Goal: Task Accomplishment & Management: Use online tool/utility

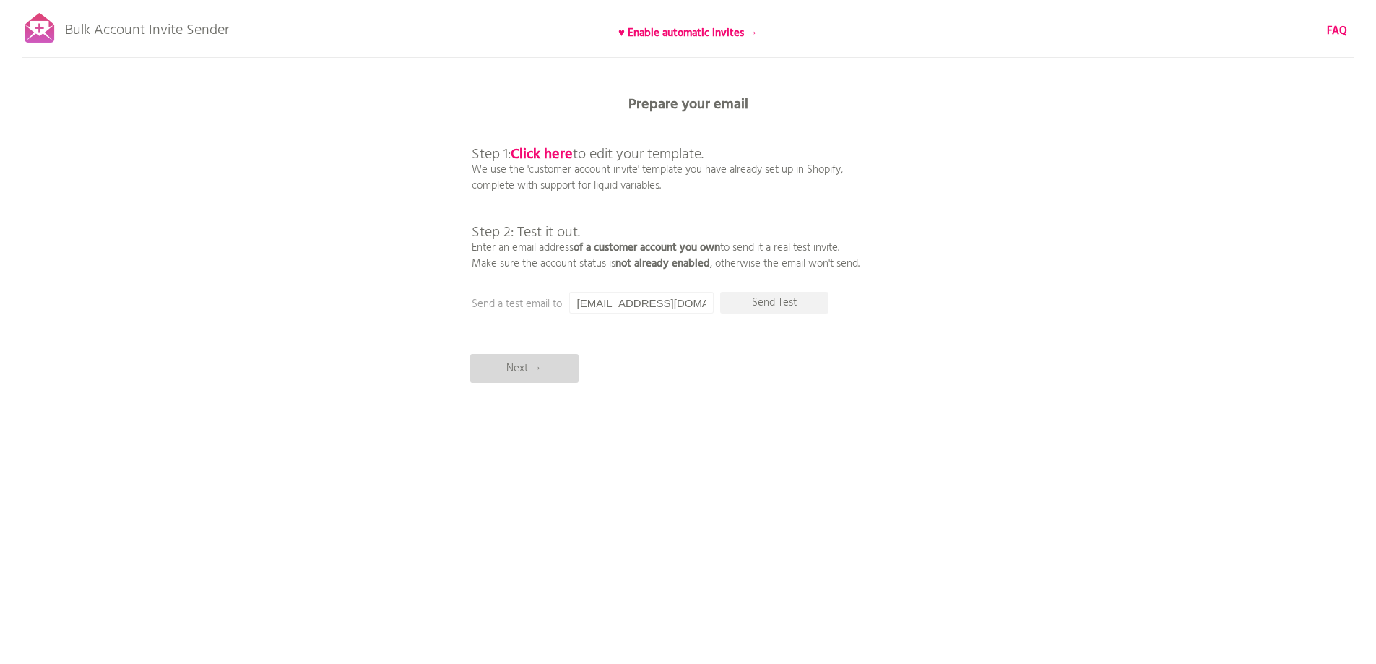
click at [537, 376] on p "Next →" at bounding box center [524, 368] width 108 height 29
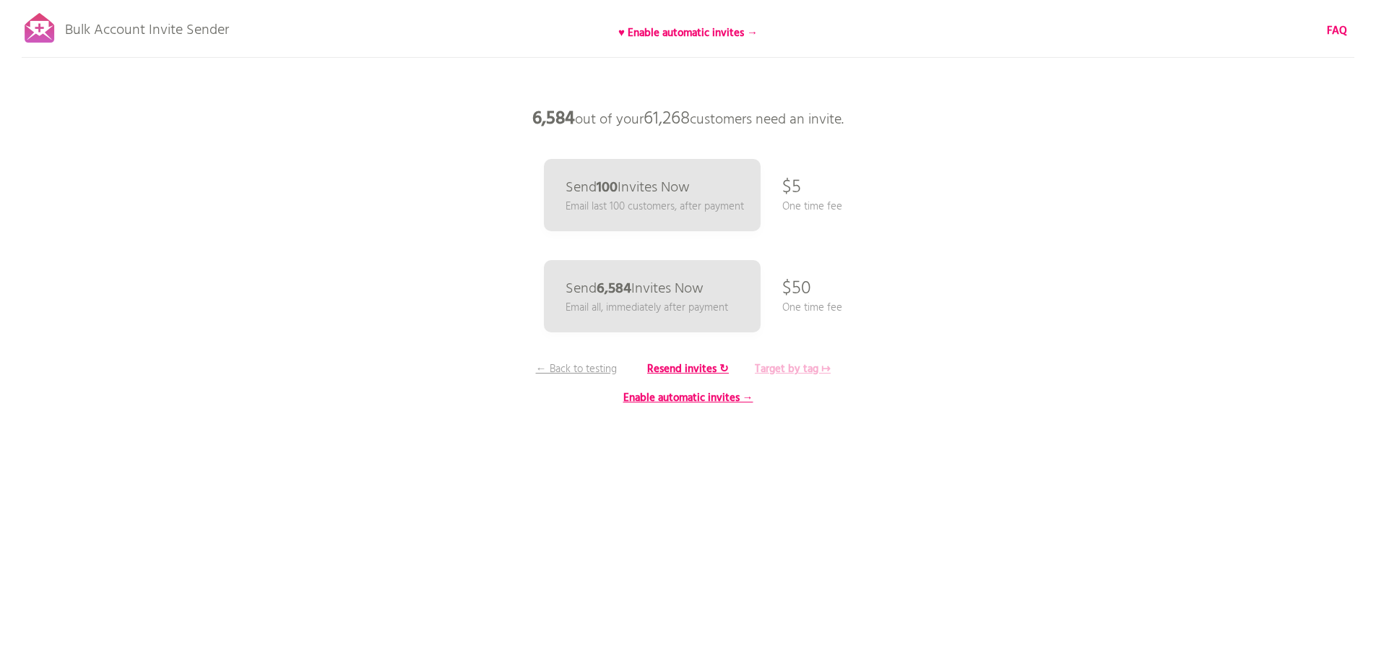
click at [784, 367] on b "Target by tag ↦" at bounding box center [793, 368] width 76 height 17
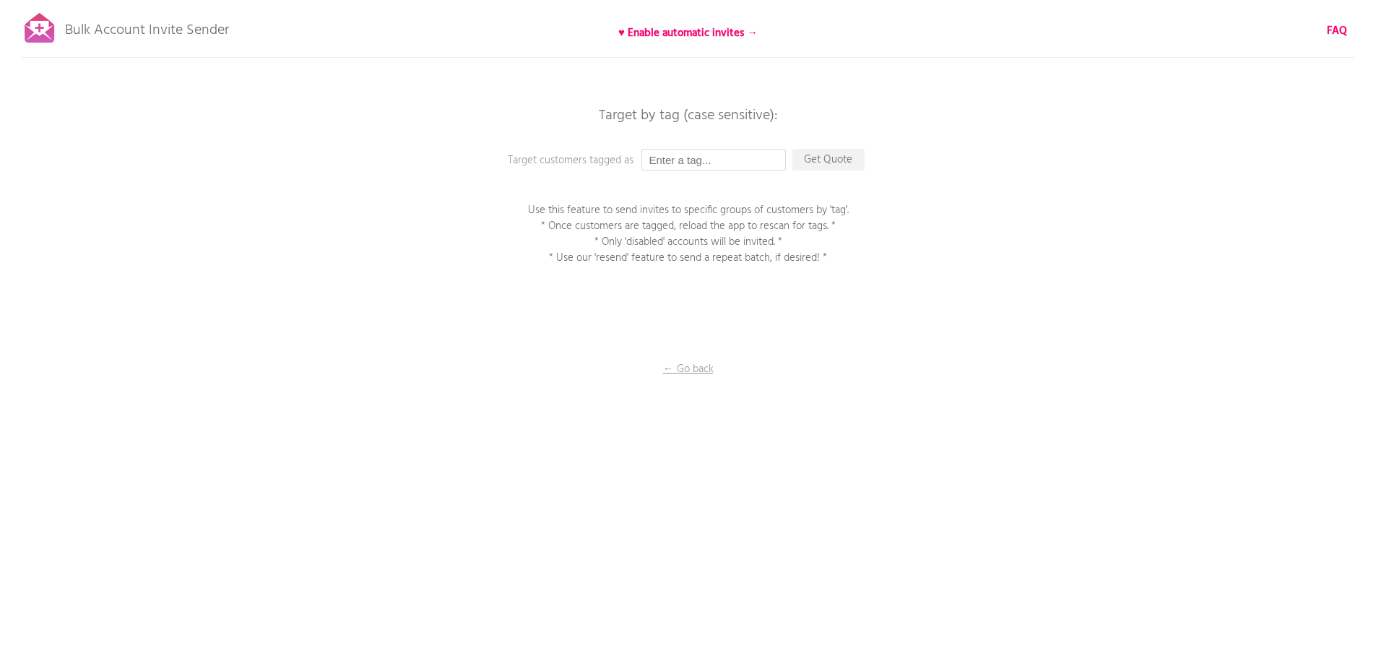
click at [671, 160] on input "text" at bounding box center [713, 160] width 144 height 22
type input "P1EE"
click at [836, 156] on p "Get Quote" at bounding box center [828, 160] width 72 height 22
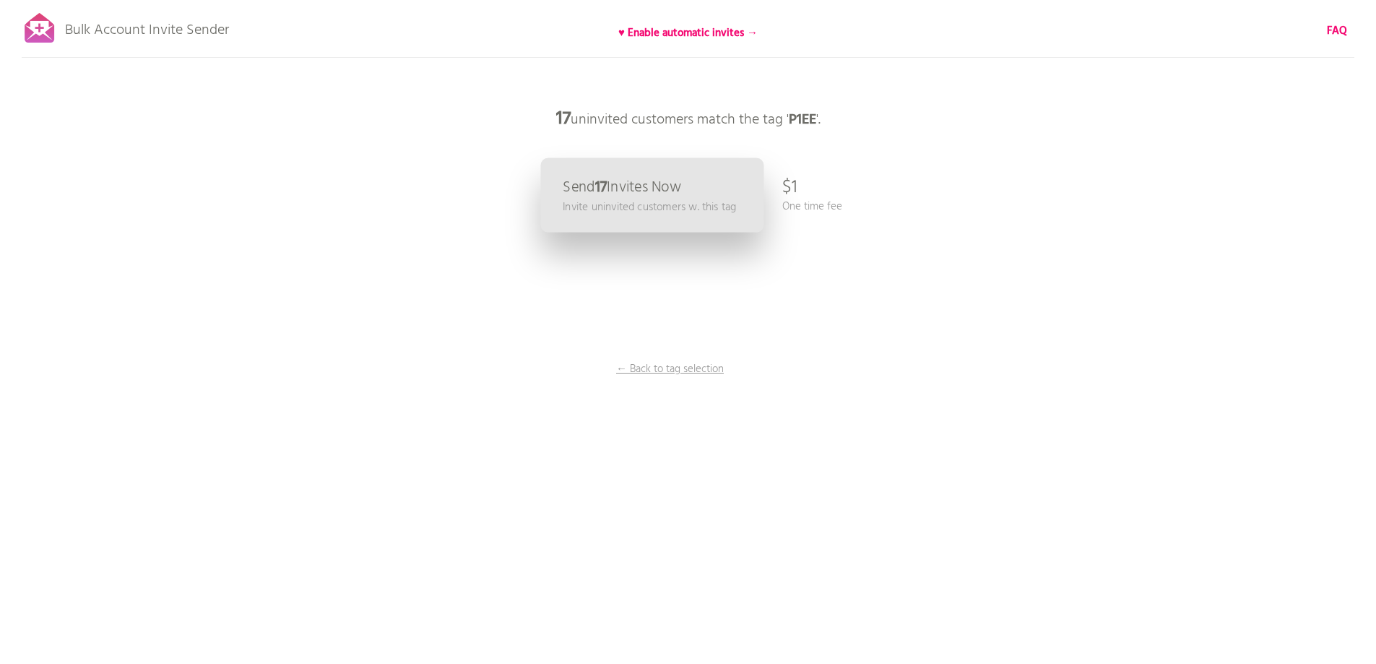
click at [664, 160] on link "Send 17 Invites Now Invite uninvited customers w. this tag" at bounding box center [651, 195] width 223 height 74
